Goal: Information Seeking & Learning: Learn about a topic

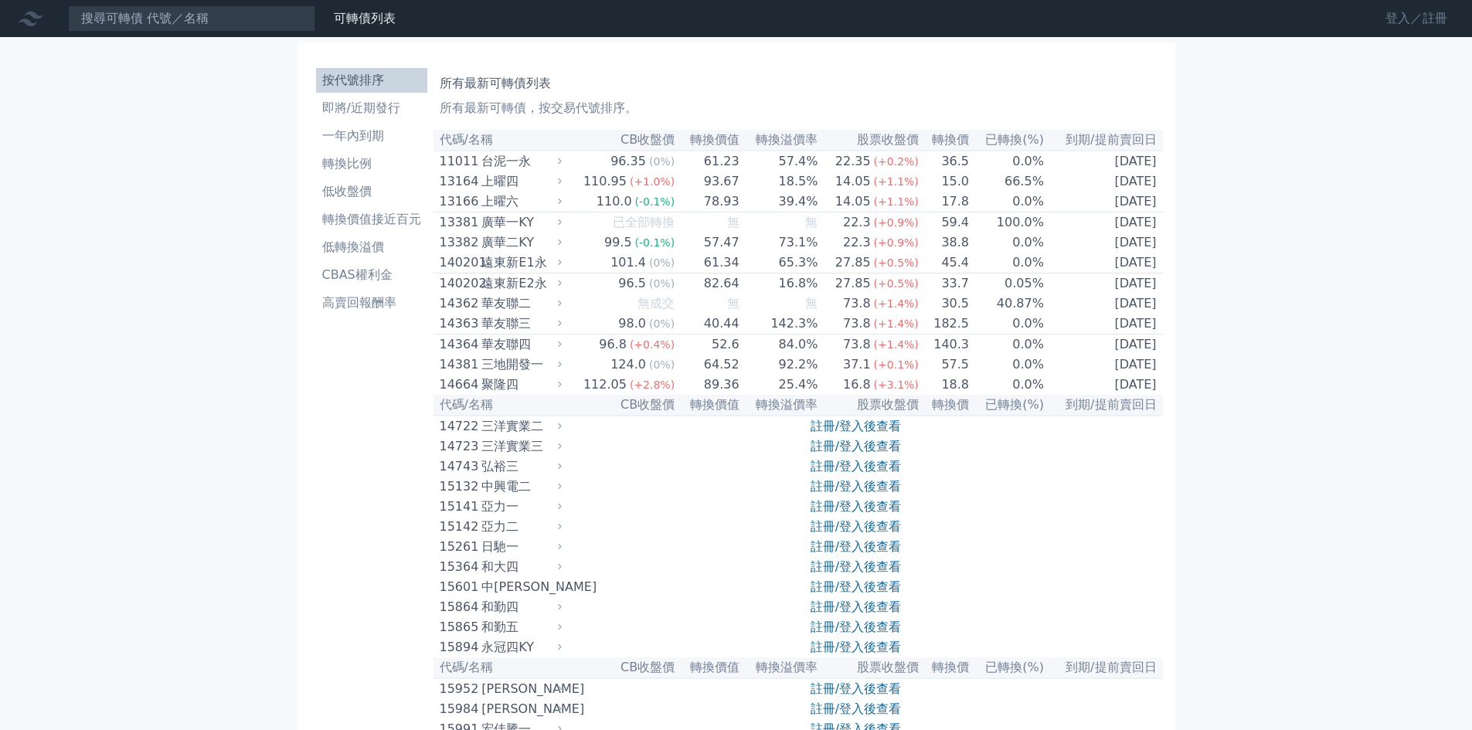
click at [1396, 22] on link "登入／註冊" at bounding box center [1416, 18] width 87 height 25
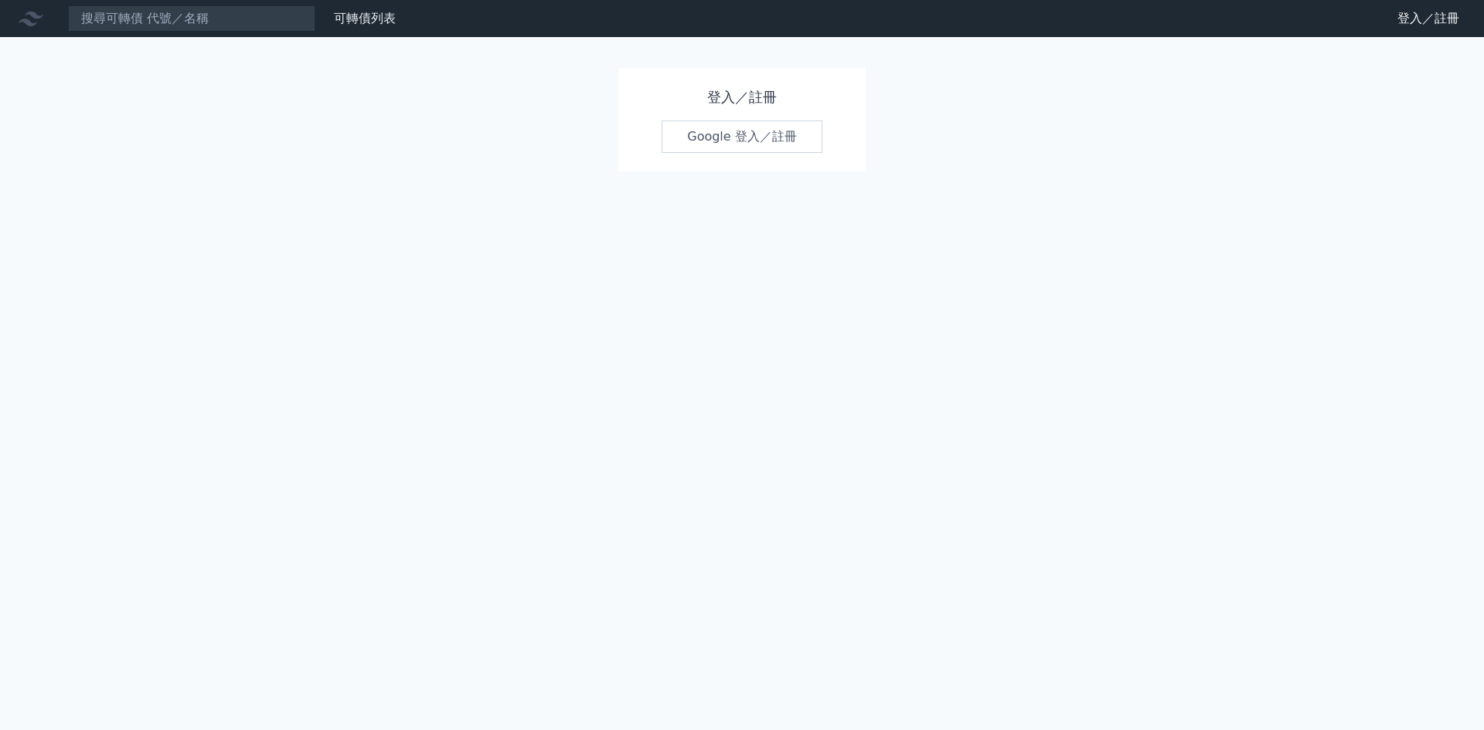
click at [710, 155] on div "登入／註冊 Google 登入／註冊" at bounding box center [741, 120] width 247 height 104
click at [723, 139] on link "Google 登入／註冊" at bounding box center [742, 137] width 161 height 32
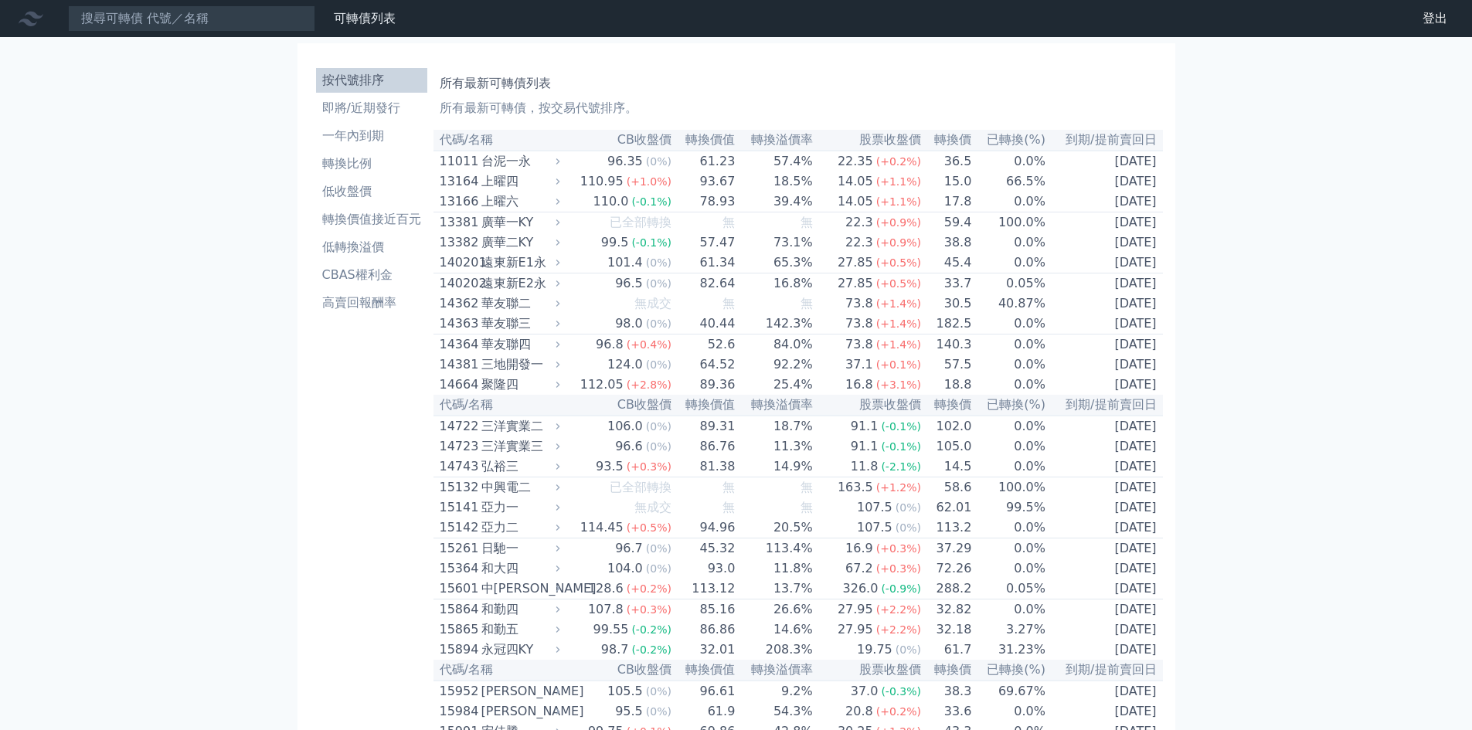
click at [32, 22] on icon at bounding box center [31, 18] width 25 height 25
click at [27, 15] on icon at bounding box center [31, 18] width 25 height 25
click at [0, 0] on div "財務數據" at bounding box center [0, 0] width 0 height 0
click at [357, 24] on link "可轉債列表" at bounding box center [365, 18] width 62 height 15
click at [0, 0] on link "財務數據" at bounding box center [0, 0] width 0 height 0
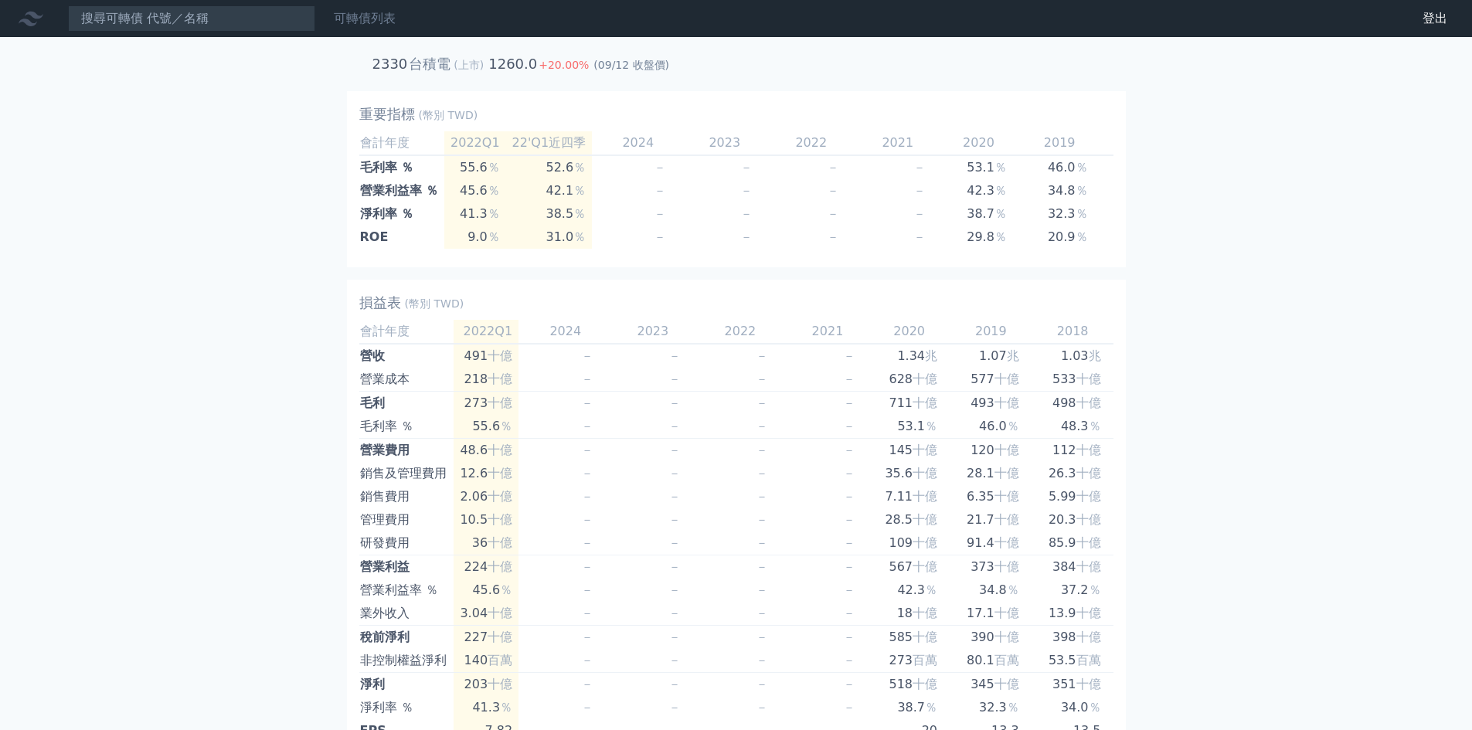
click at [364, 15] on link "可轉債列表" at bounding box center [365, 18] width 62 height 15
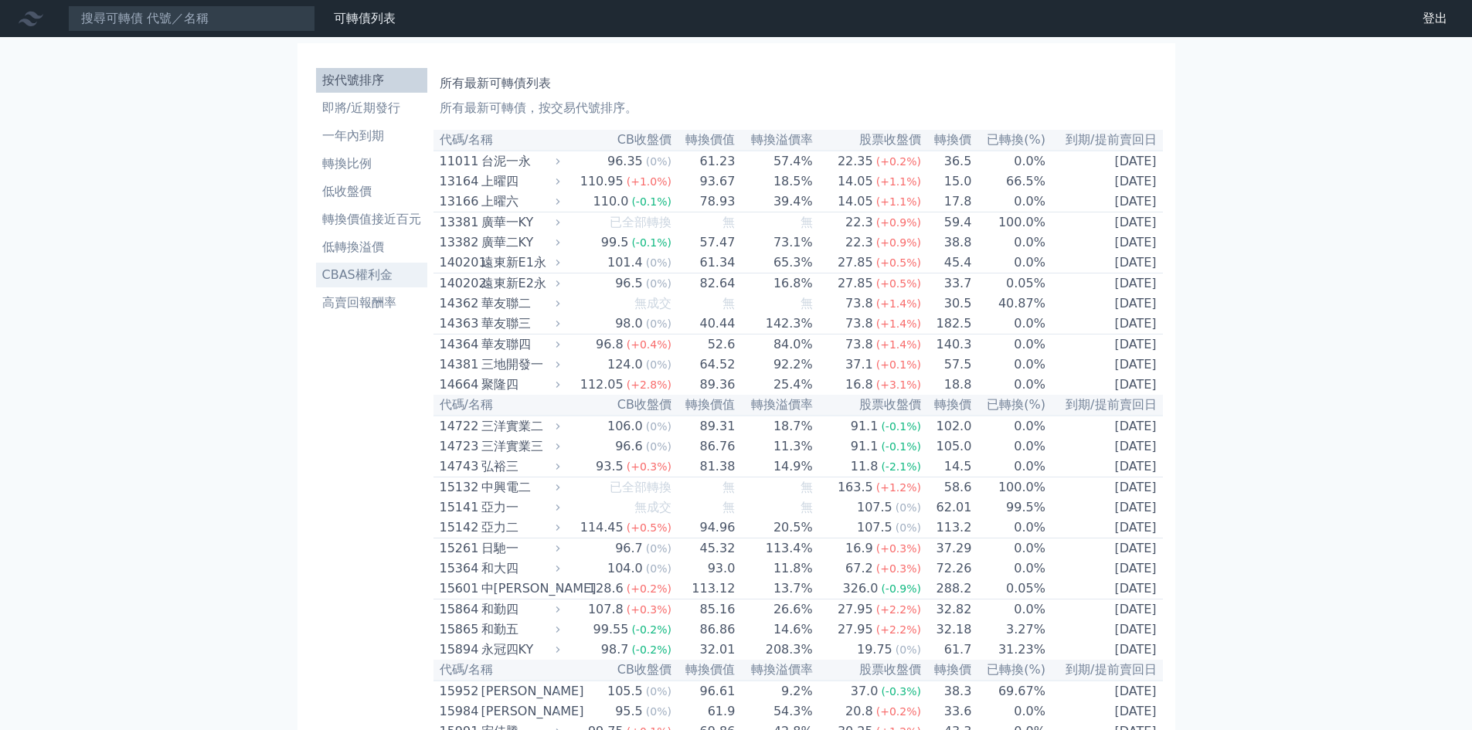
click at [356, 283] on li "CBAS權利金" at bounding box center [371, 275] width 111 height 19
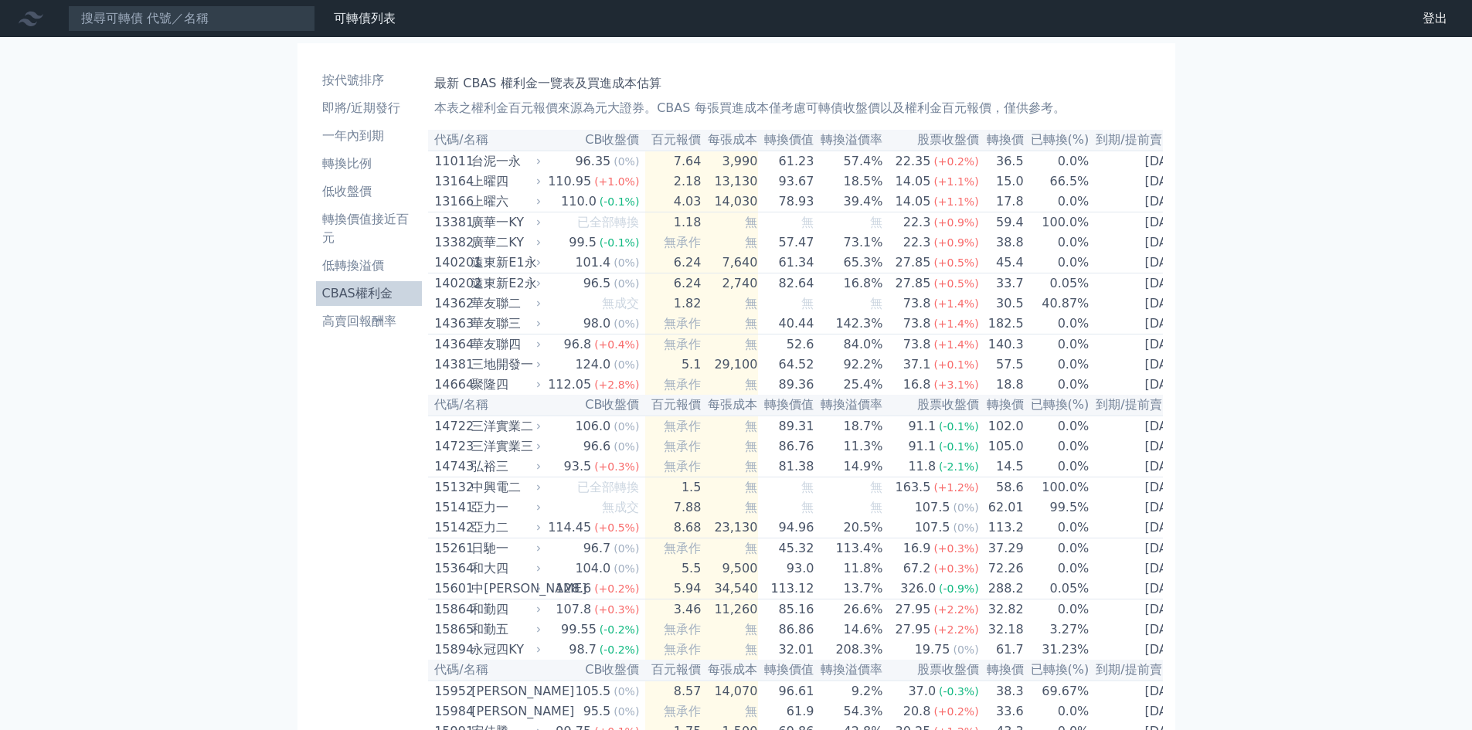
click at [369, 297] on li "CBAS權利金" at bounding box center [369, 293] width 107 height 19
click at [357, 313] on li "高賣回報酬率" at bounding box center [369, 321] width 107 height 19
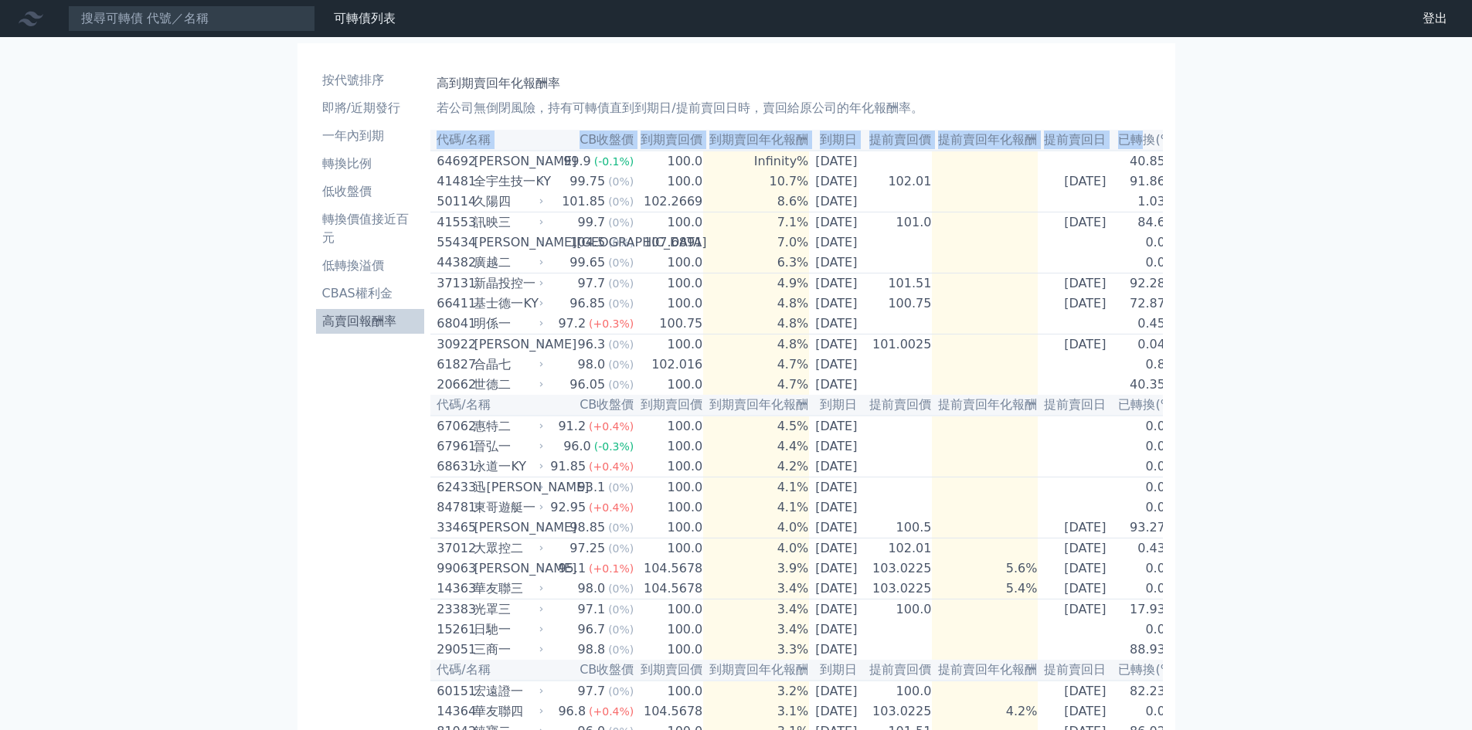
drag, startPoint x: 1173, startPoint y: 140, endPoint x: 1198, endPoint y: 140, distance: 24.7
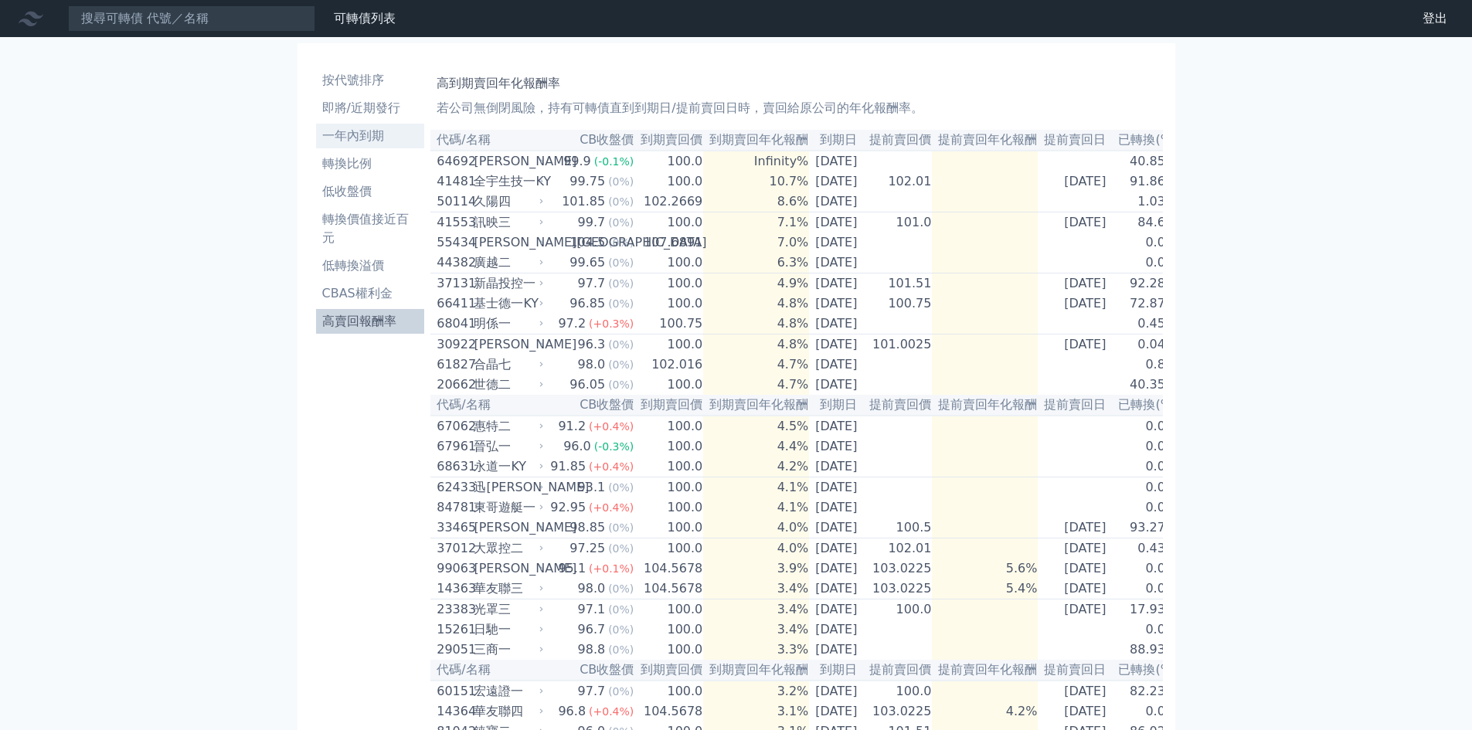
click at [359, 137] on li "一年內到期" at bounding box center [370, 136] width 109 height 19
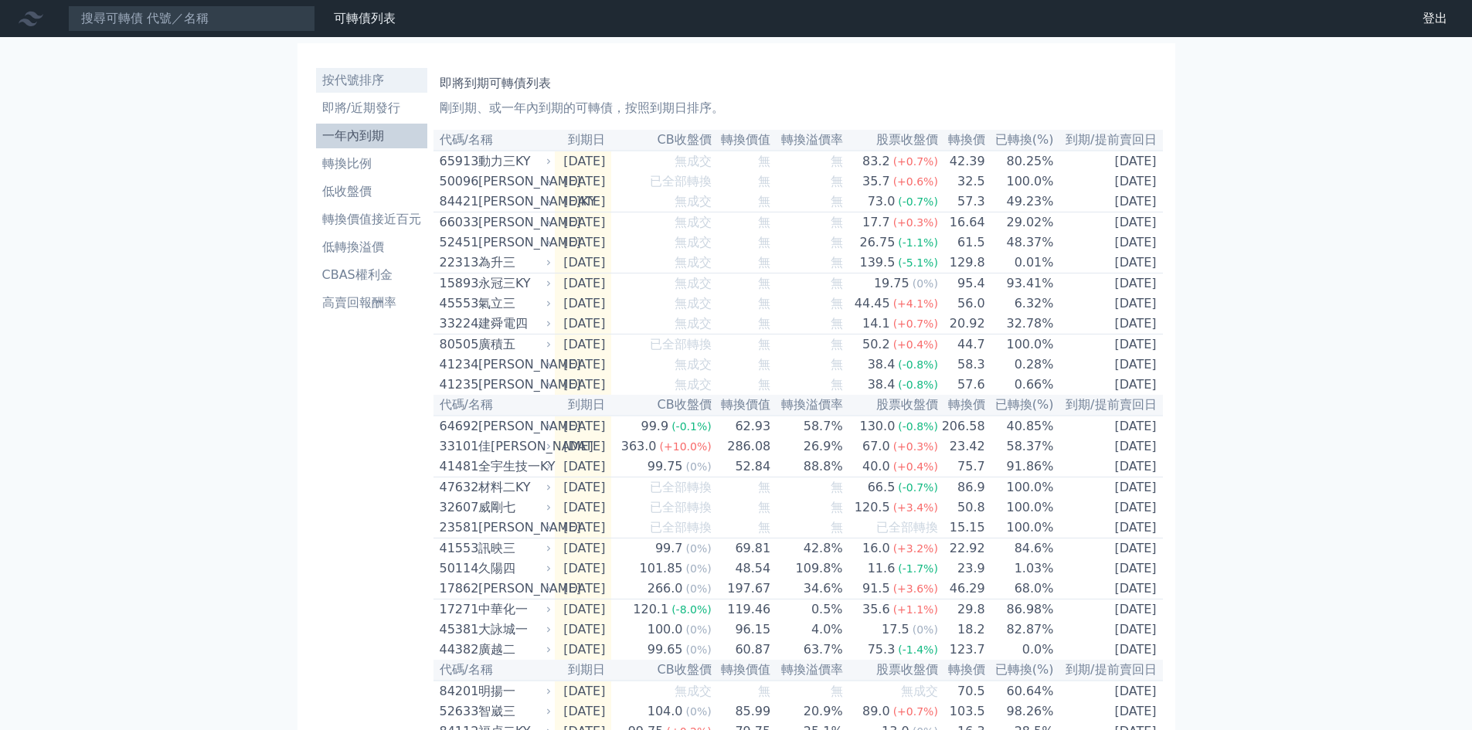
click at [354, 81] on li "按代號排序" at bounding box center [371, 80] width 111 height 19
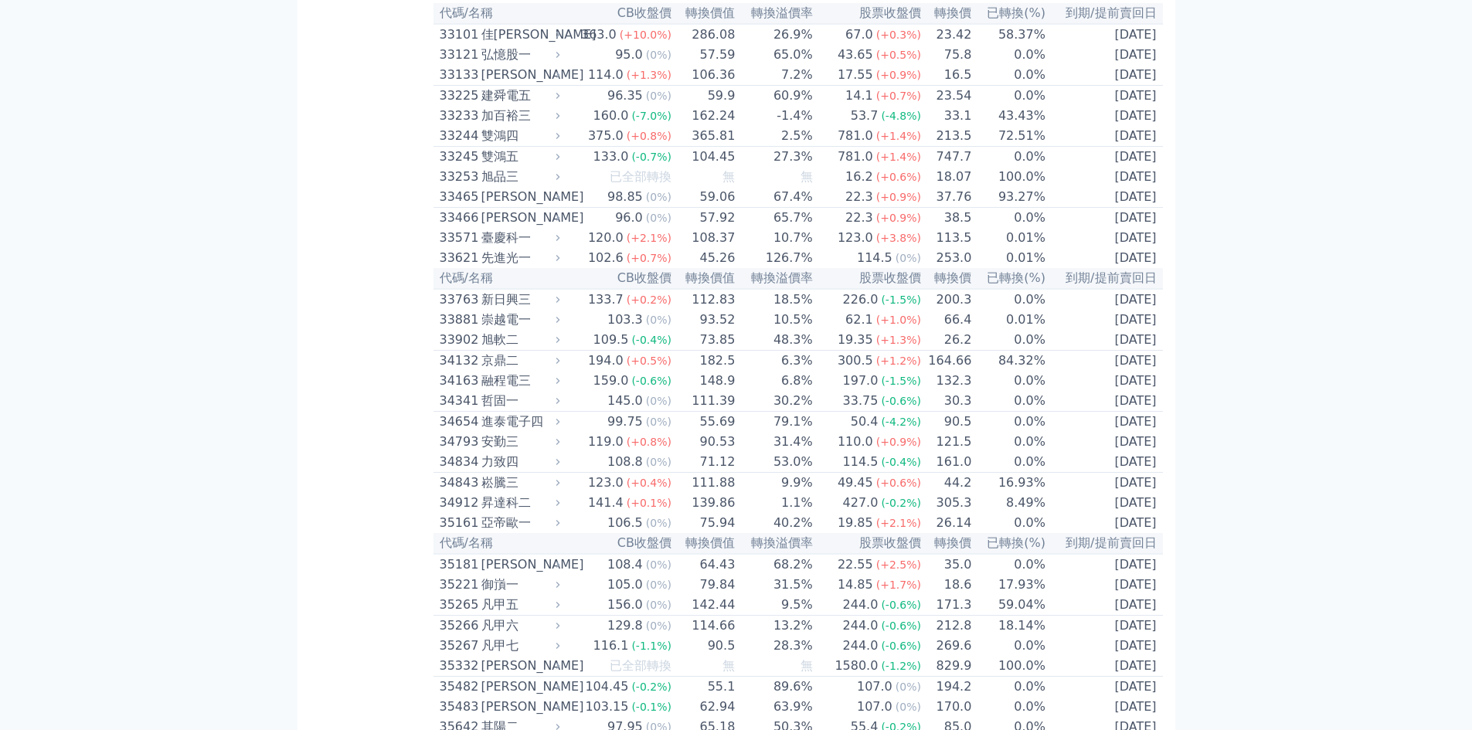
scroll to position [2284, 0]
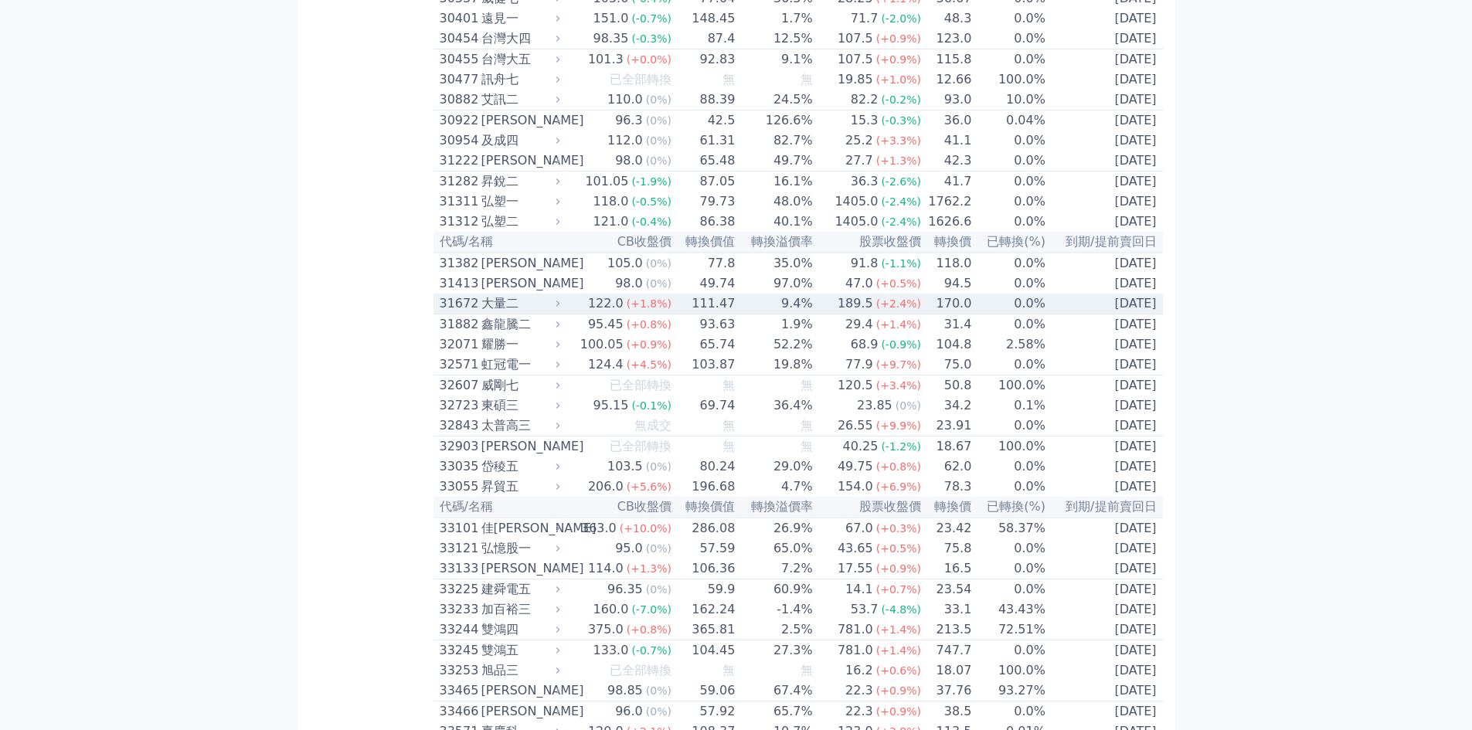
click at [490, 313] on div "大量二" at bounding box center [520, 303] width 76 height 19
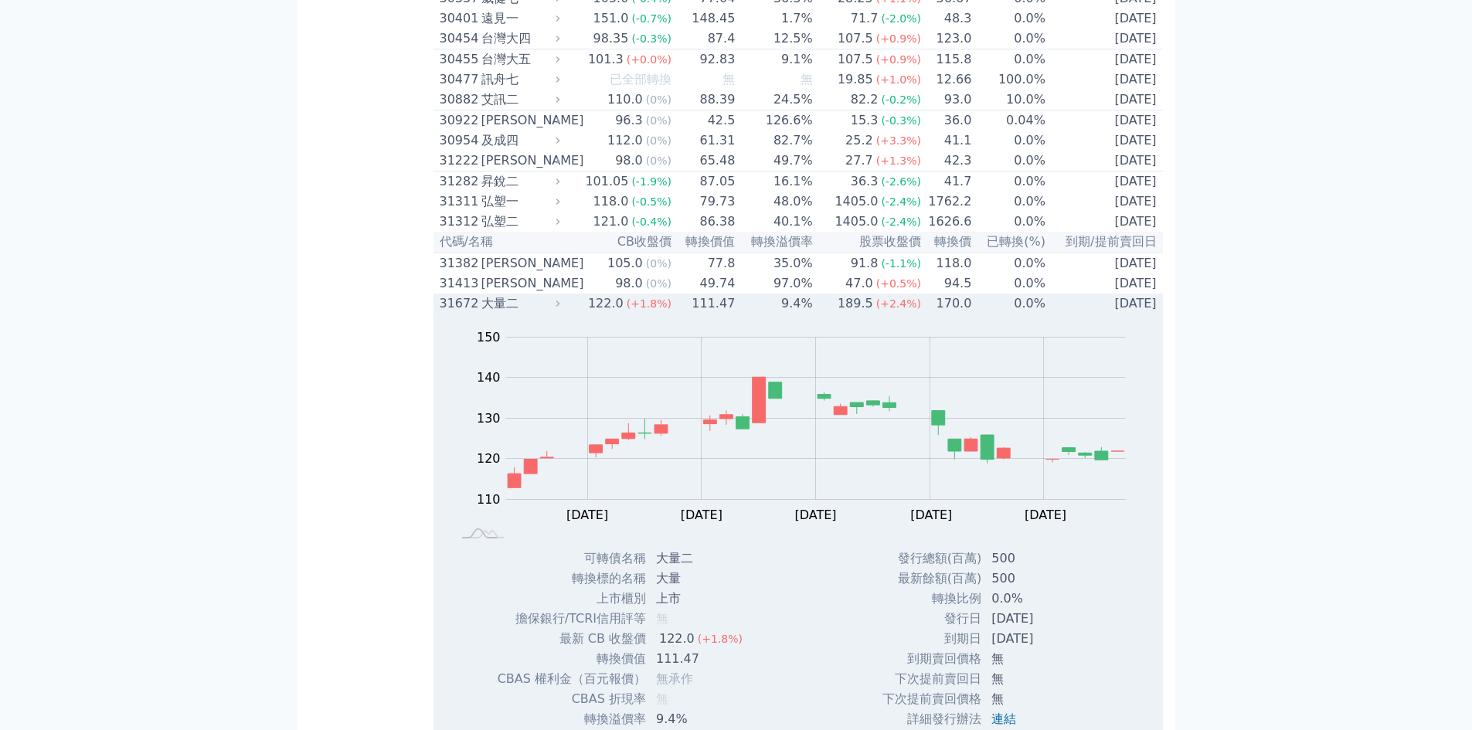
click at [490, 313] on div "大量二" at bounding box center [520, 303] width 76 height 19
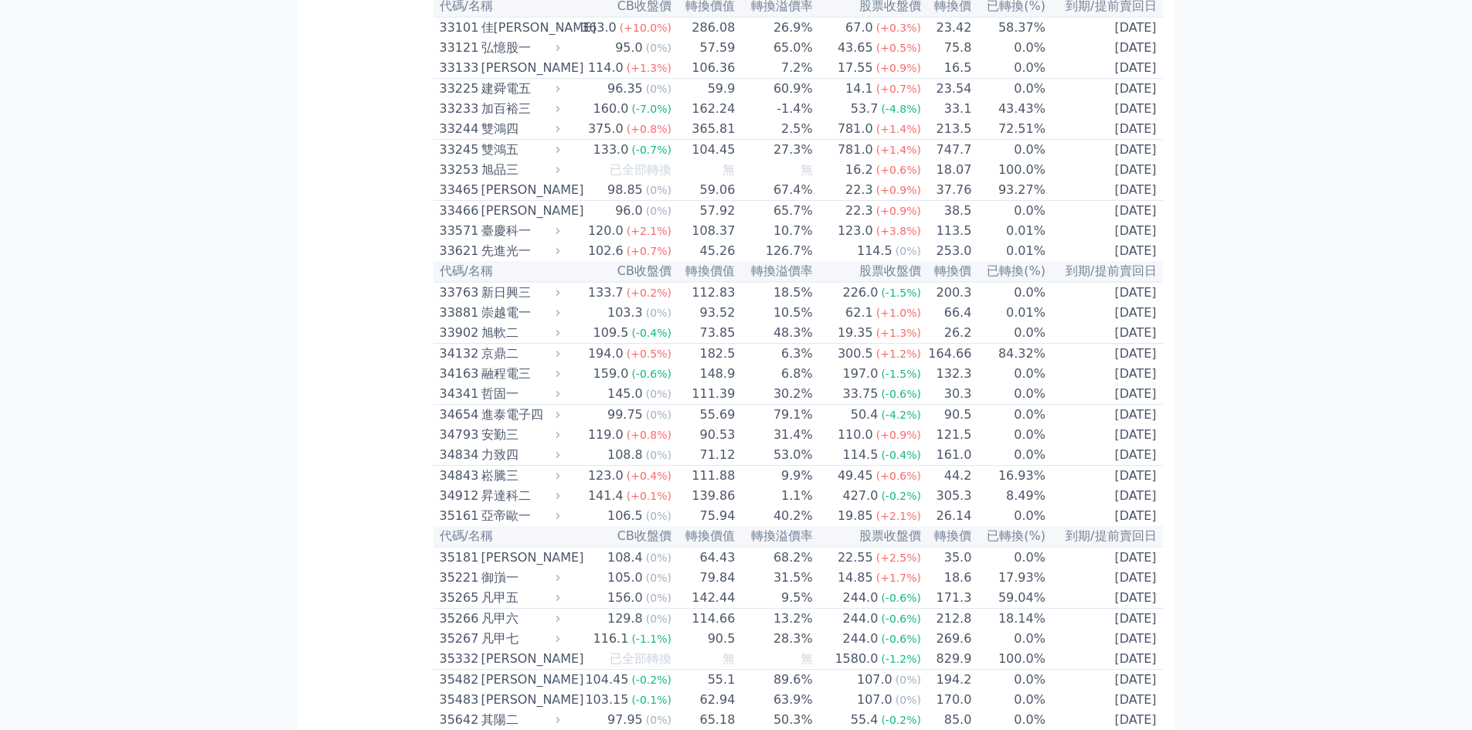
scroll to position [2806, 0]
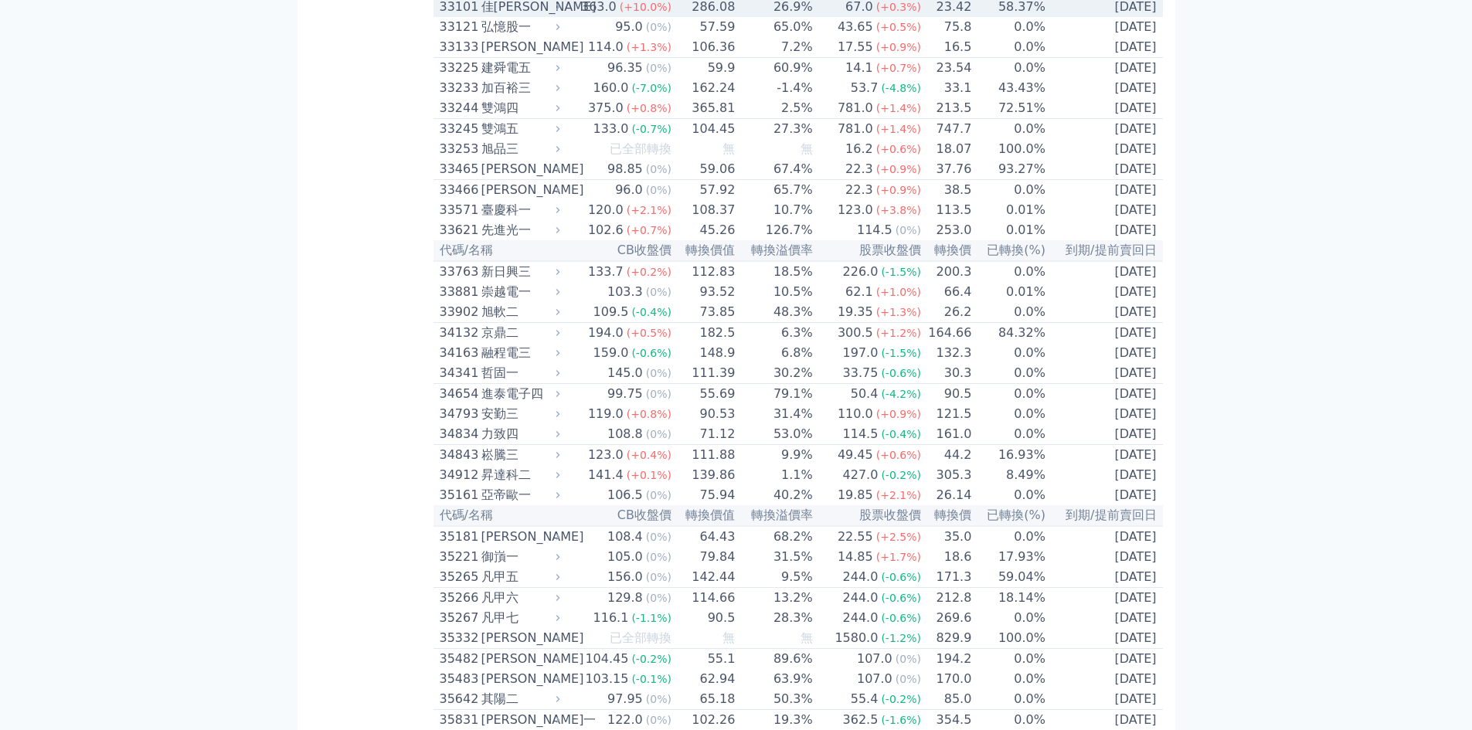
click at [592, 16] on div "363.0" at bounding box center [599, 7] width 42 height 19
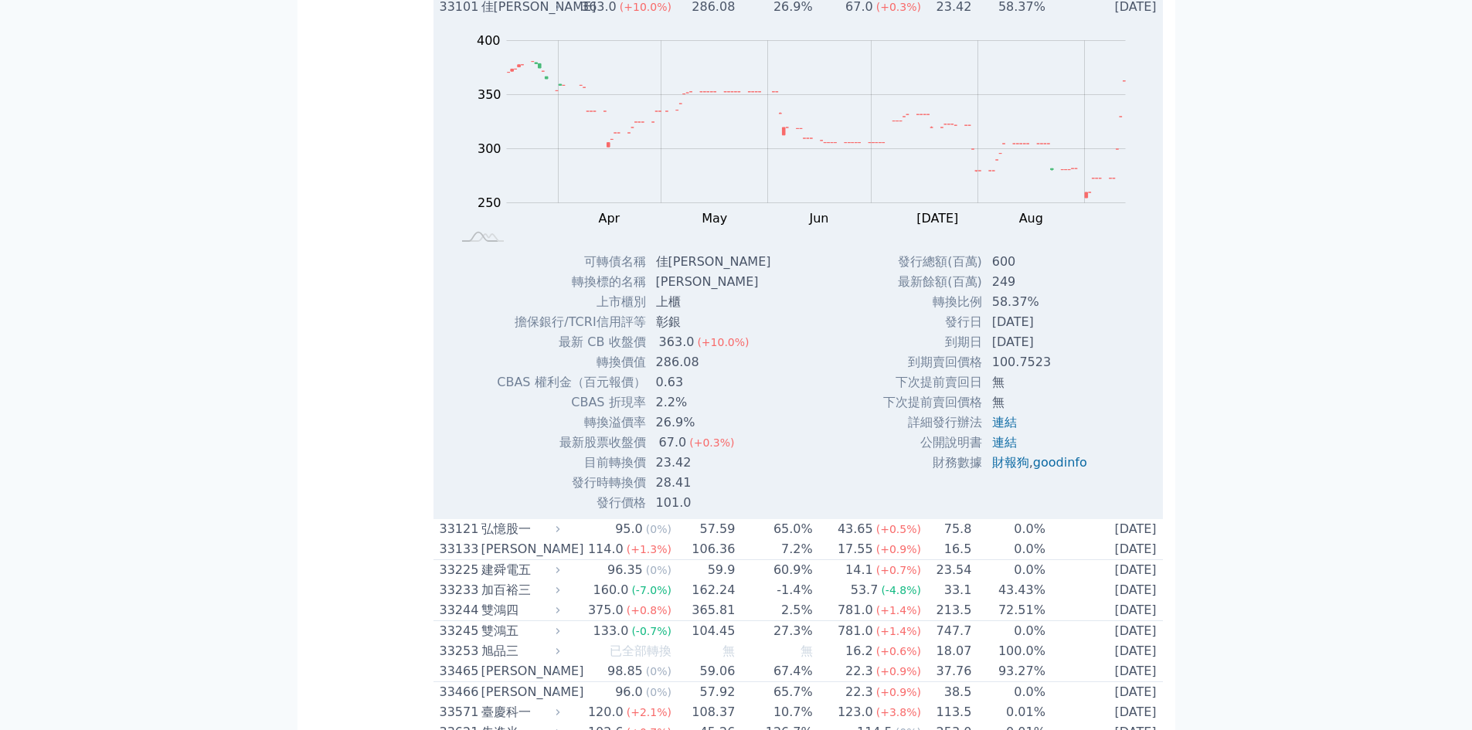
click at [448, 16] on div "33101" at bounding box center [459, 7] width 38 height 19
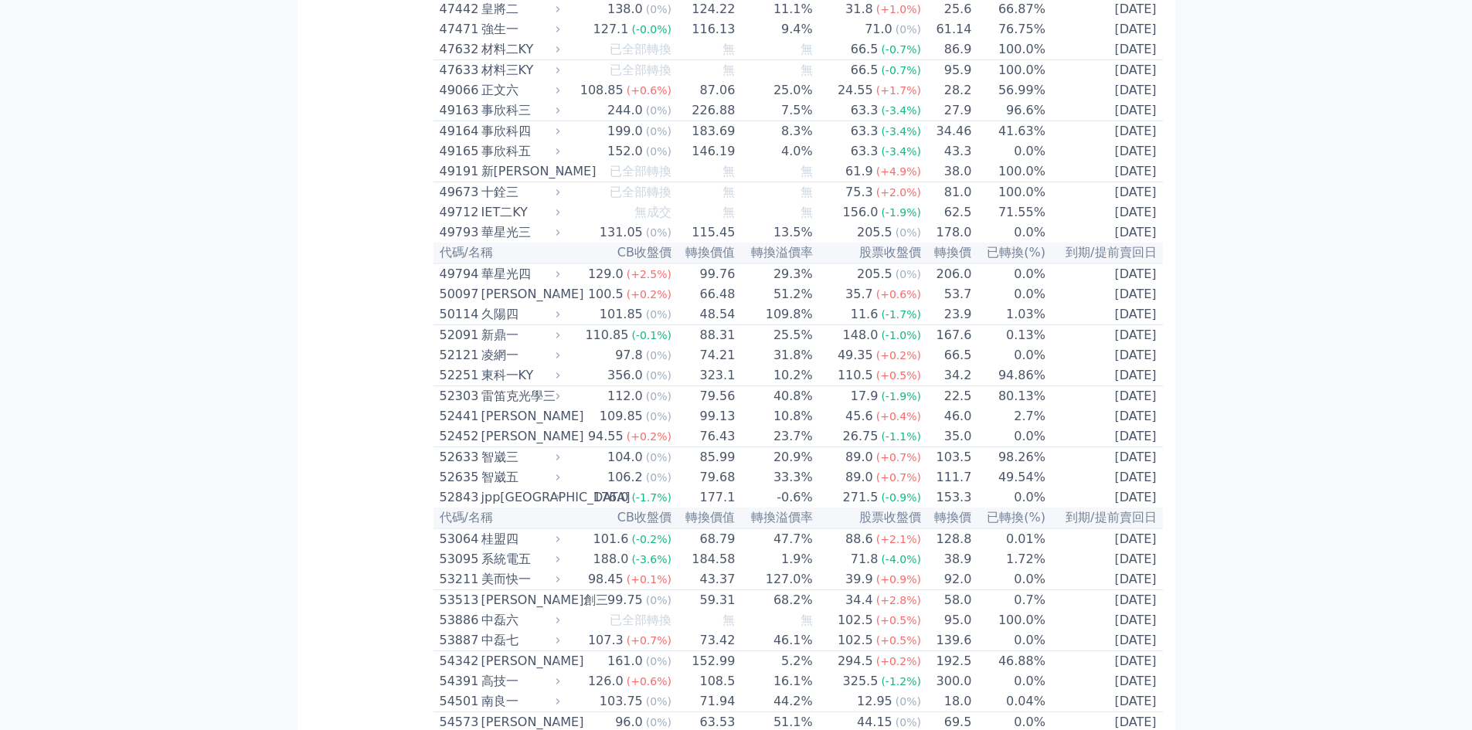
scroll to position [4670, 0]
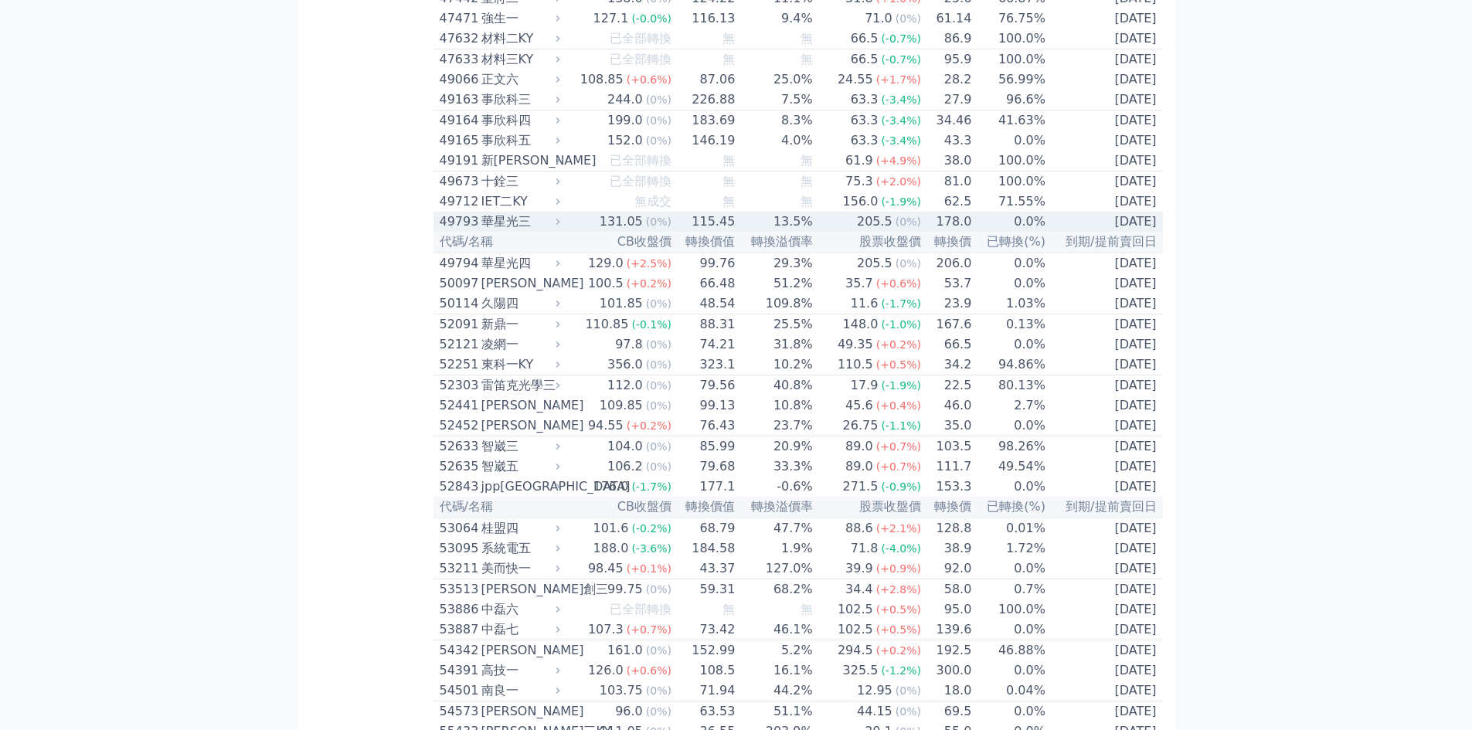
click at [494, 231] on div "華星光三" at bounding box center [520, 222] width 76 height 19
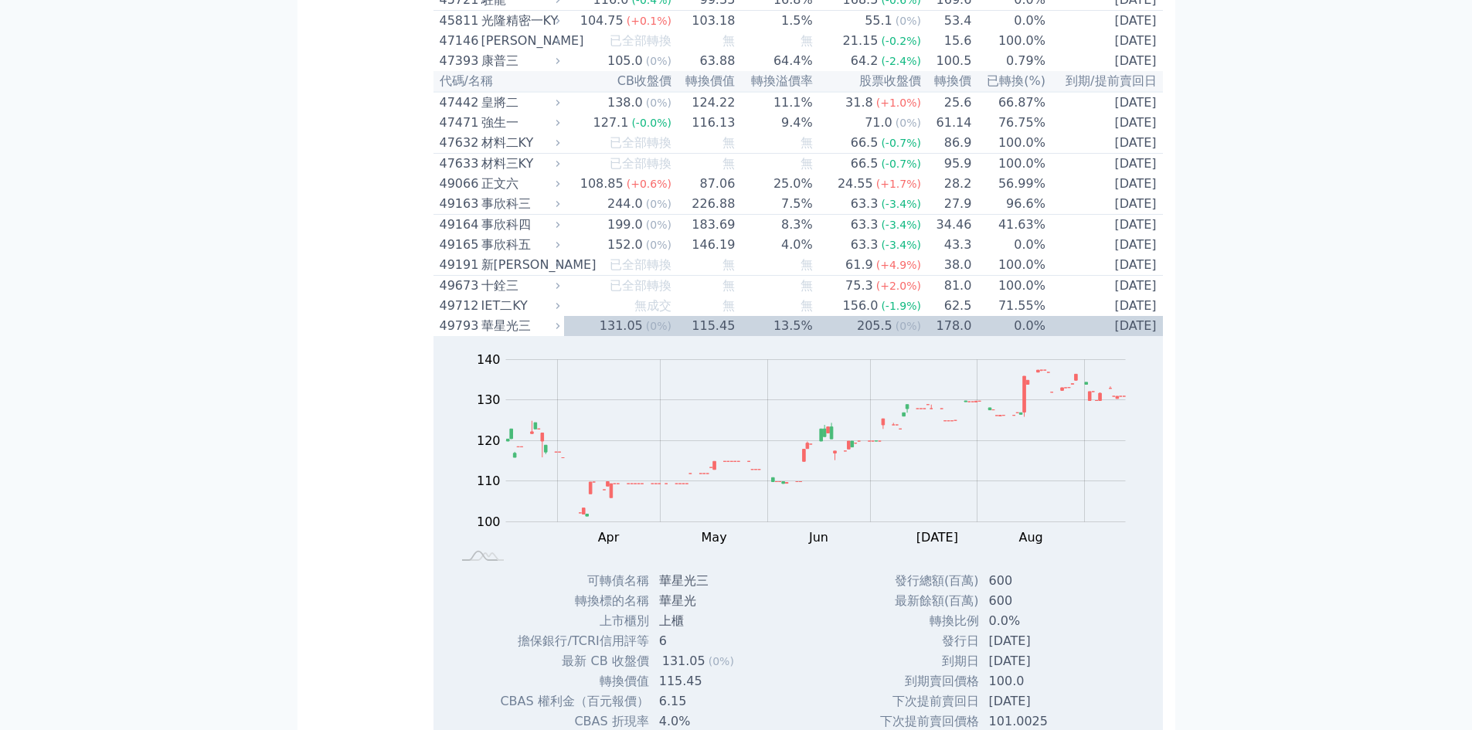
scroll to position [4655, 0]
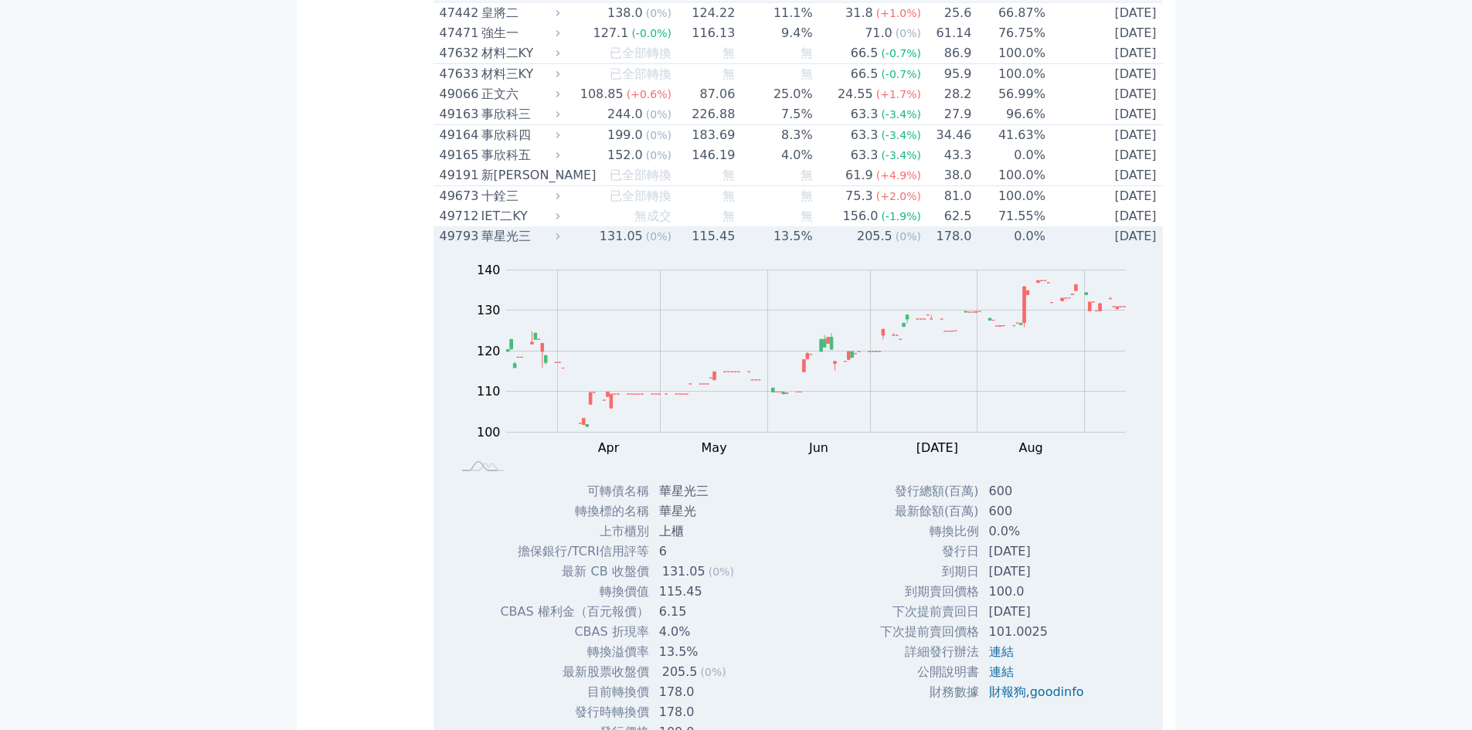
click at [526, 246] on div "華星光三" at bounding box center [520, 236] width 76 height 19
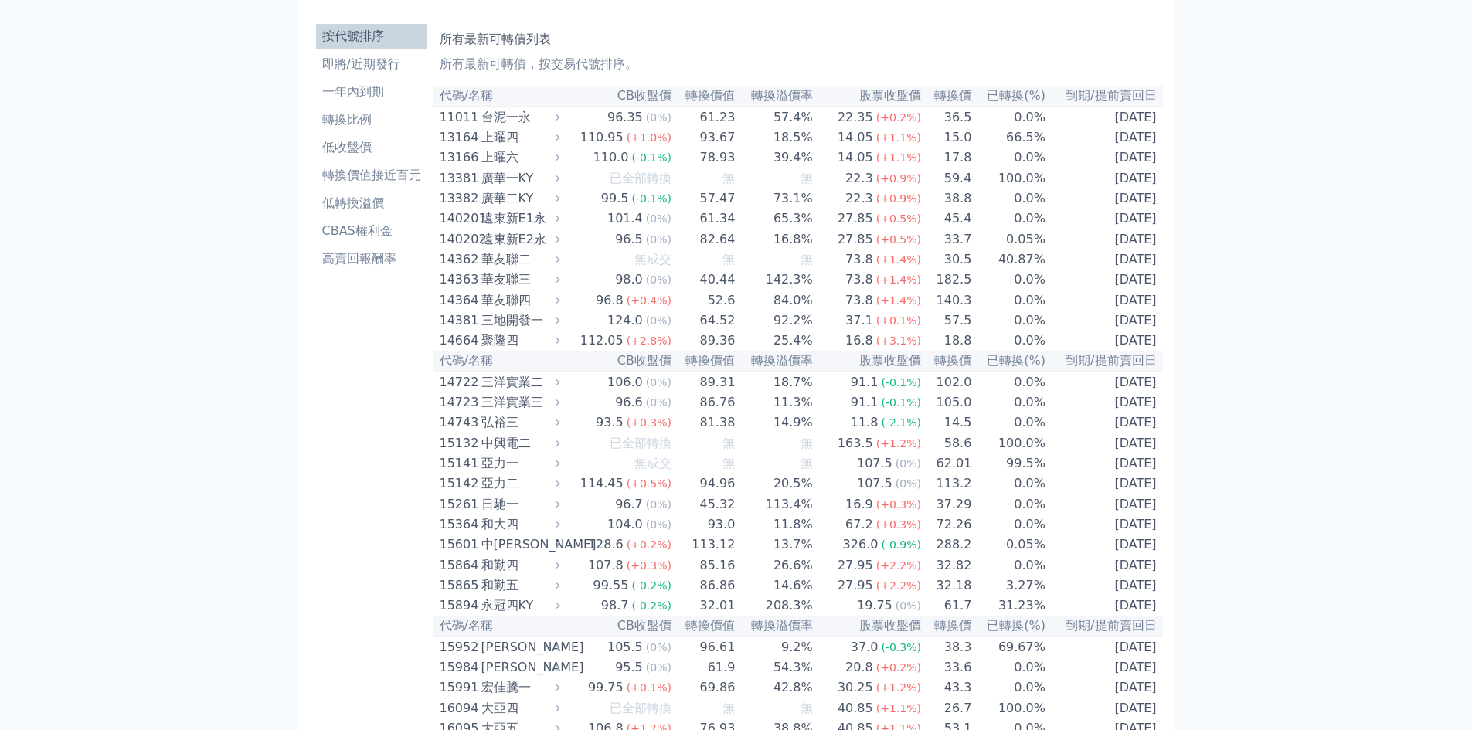
scroll to position [0, 0]
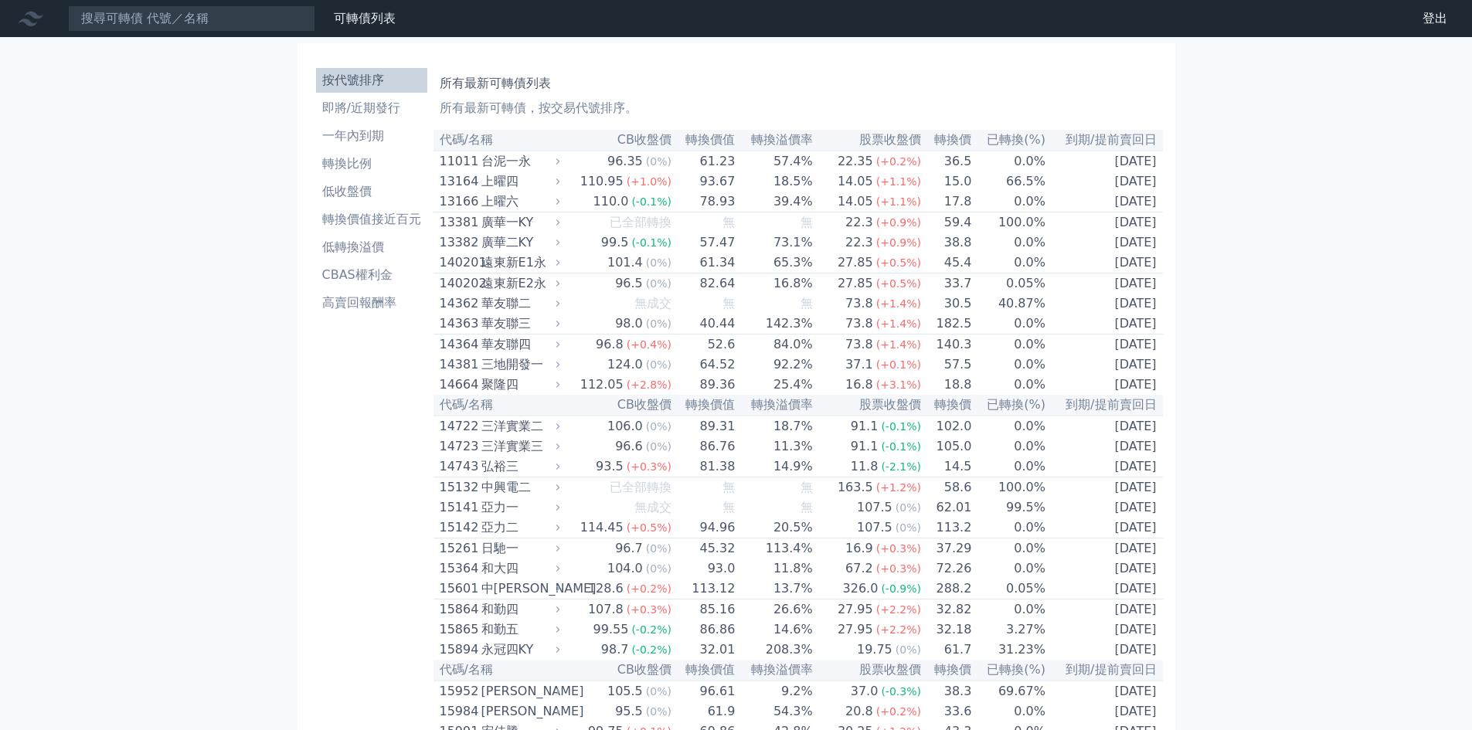
click at [651, 138] on th "CB收盤價" at bounding box center [618, 140] width 108 height 21
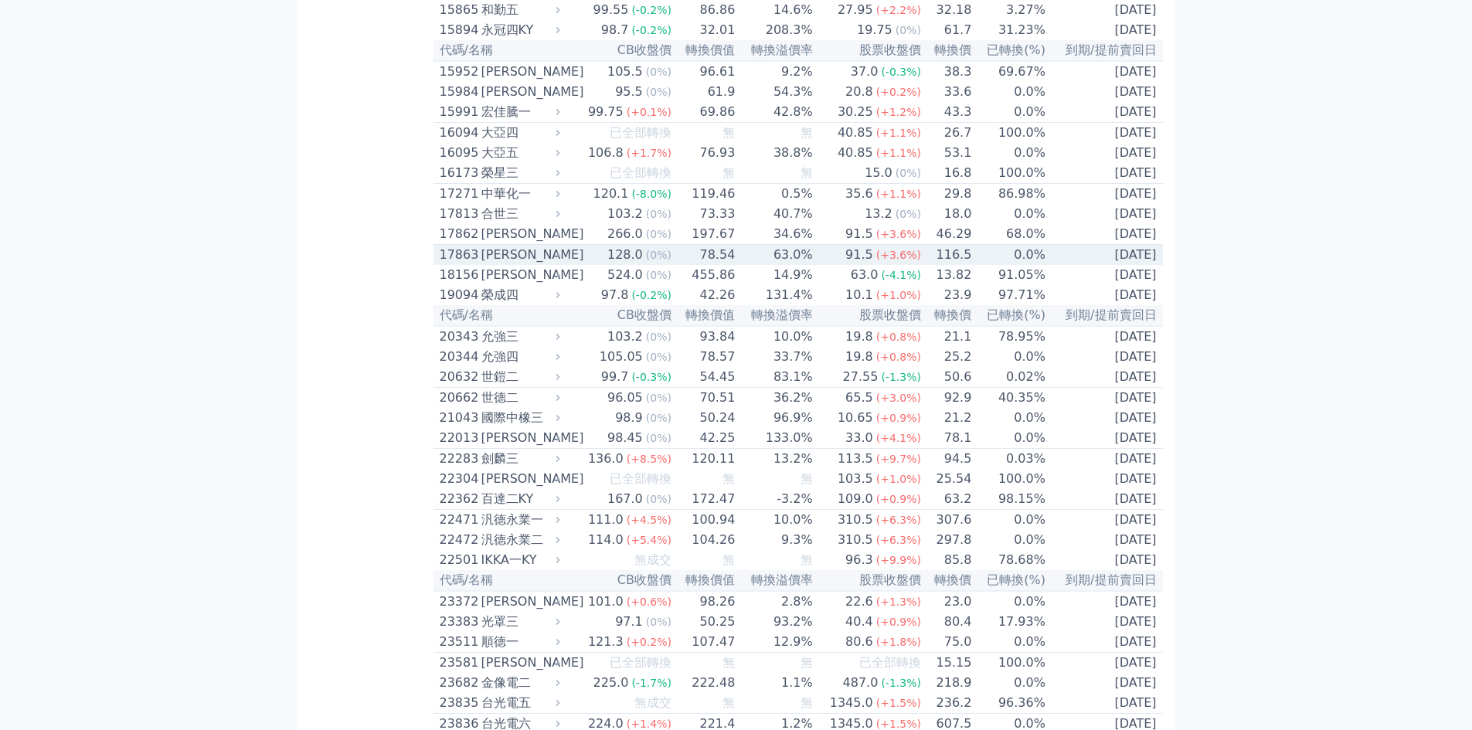
scroll to position [638, 0]
